Goal: Task Accomplishment & Management: Manage account settings

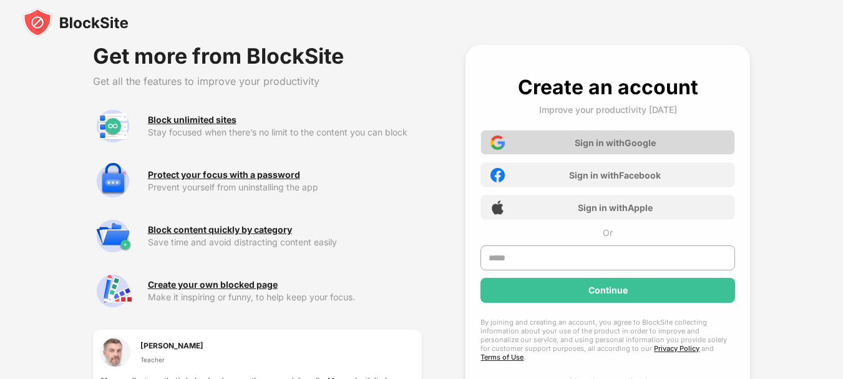
click at [615, 143] on div "Sign in with Google" at bounding box center [615, 142] width 81 height 11
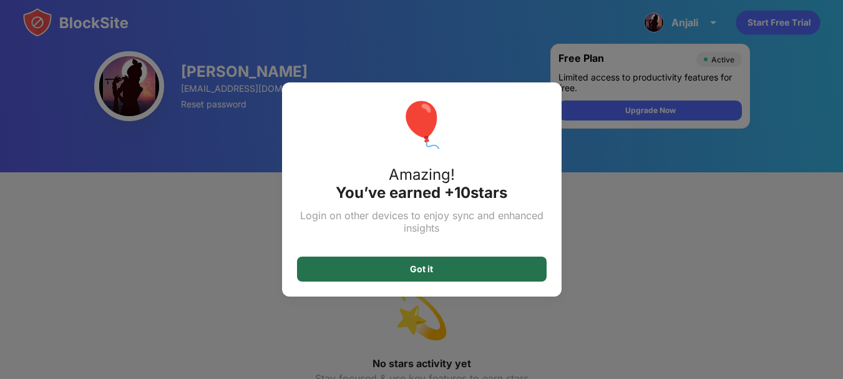
click at [492, 261] on div "Got it" at bounding box center [422, 268] width 250 height 25
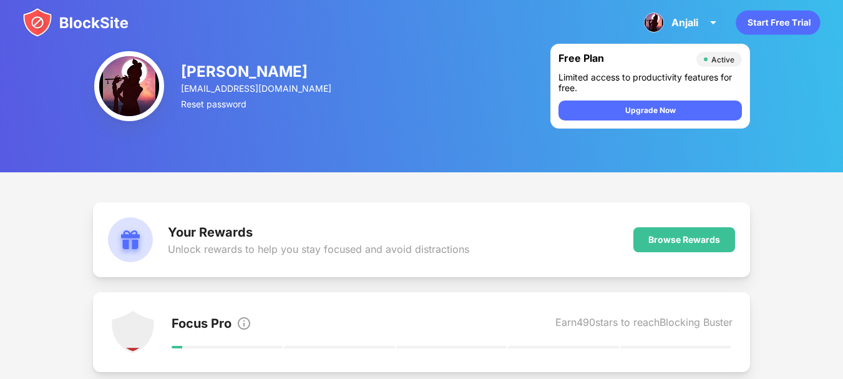
click at [765, 24] on icon "animation" at bounding box center [778, 23] width 84 height 24
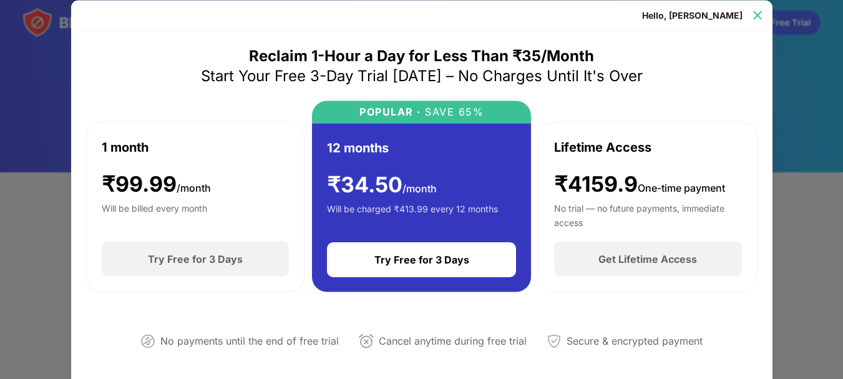
click at [756, 21] on div at bounding box center [758, 15] width 20 height 20
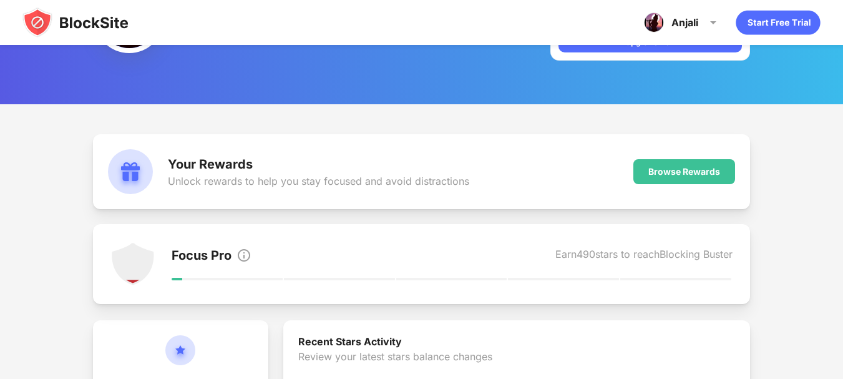
scroll to position [67, 0]
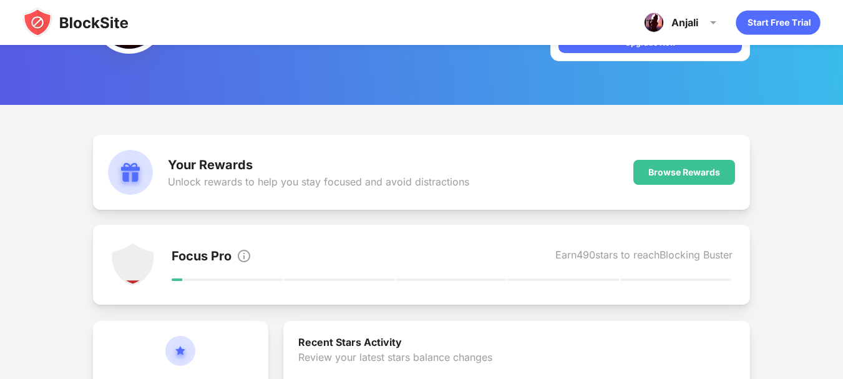
click at [204, 242] on div "Focus Pro Earn 490 stars to reach Blocking Buster" at bounding box center [453, 264] width 562 height 45
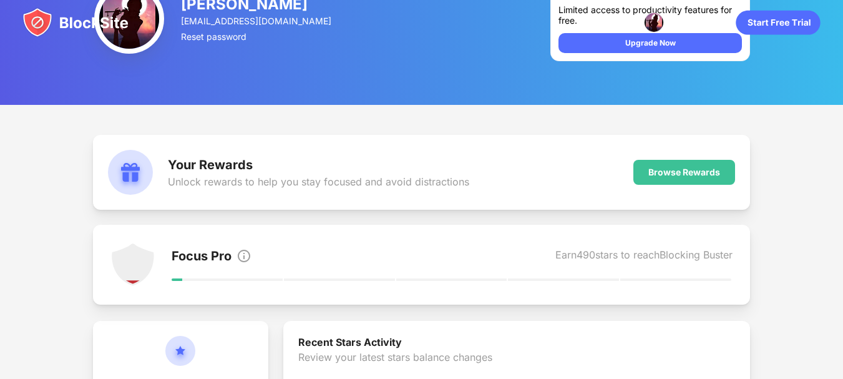
scroll to position [0, 0]
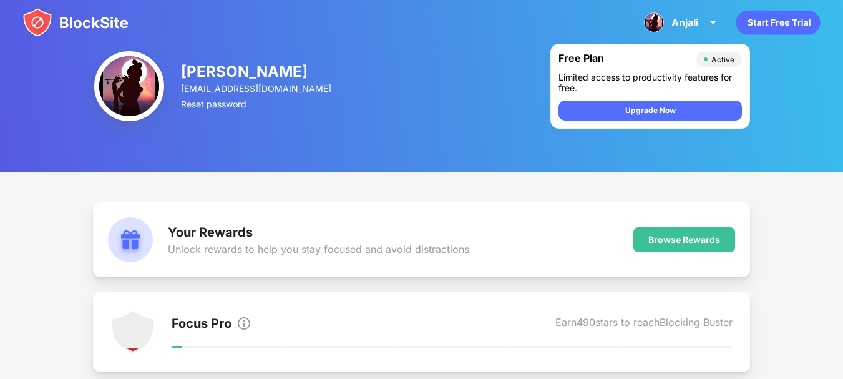
click at [145, 84] on img at bounding box center [129, 86] width 70 height 70
drag, startPoint x: 296, startPoint y: 106, endPoint x: 452, endPoint y: 84, distance: 157.6
click at [452, 84] on div "[PERSON_NAME] [EMAIL_ADDRESS][DOMAIN_NAME] Reset password Free Plan Active Limi…" at bounding box center [421, 86] width 843 height 172
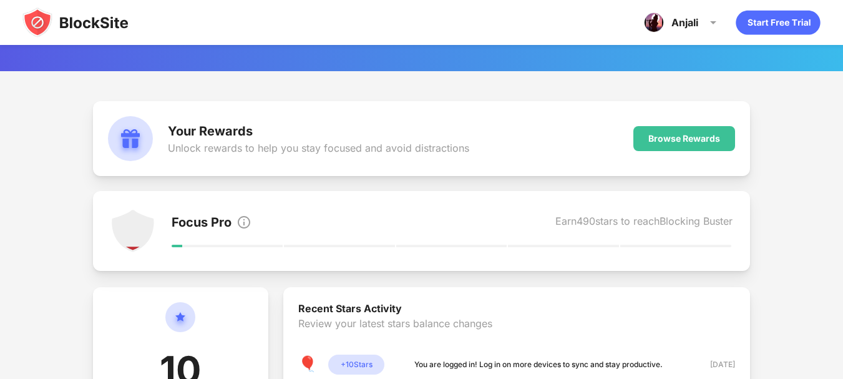
scroll to position [102, 0]
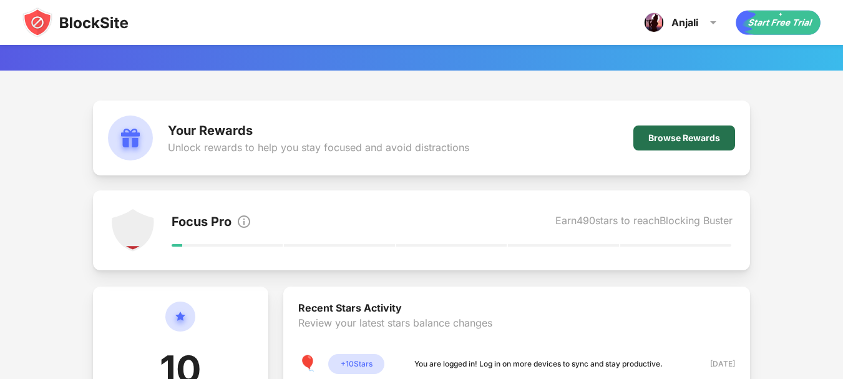
click at [670, 137] on div "Browse Rewards" at bounding box center [684, 138] width 72 height 10
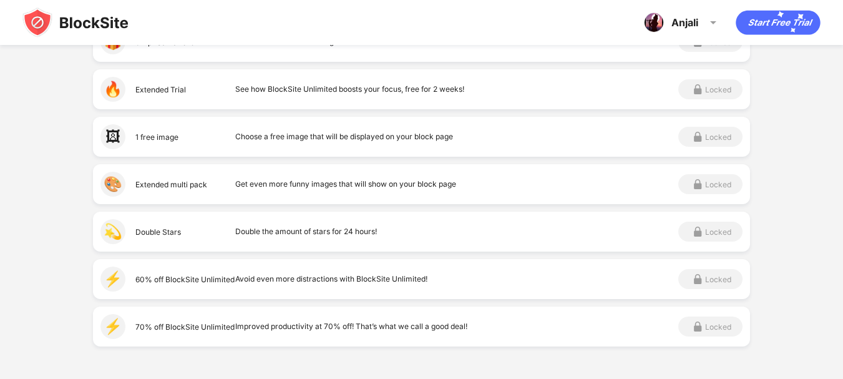
scroll to position [693, 0]
